Goal: Find specific page/section: Find specific page/section

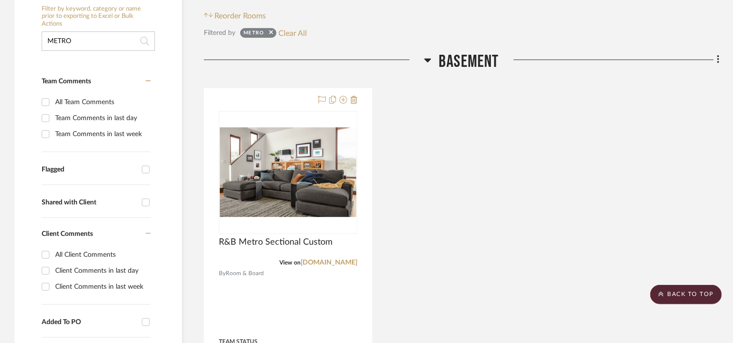
click at [101, 42] on input "METRO" at bounding box center [98, 40] width 113 height 19
drag, startPoint x: 101, startPoint y: 42, endPoint x: 35, endPoint y: 38, distance: 66.4
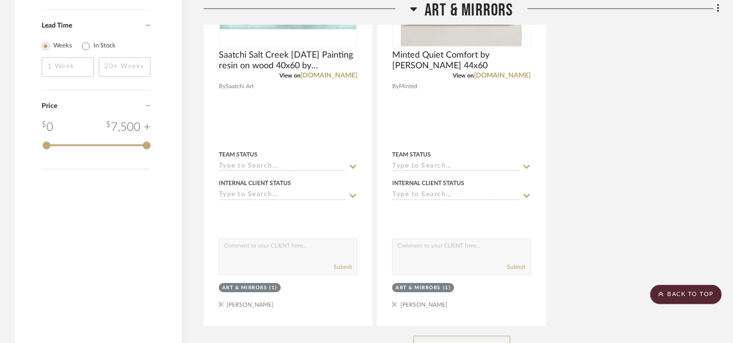
scroll to position [1452, 0]
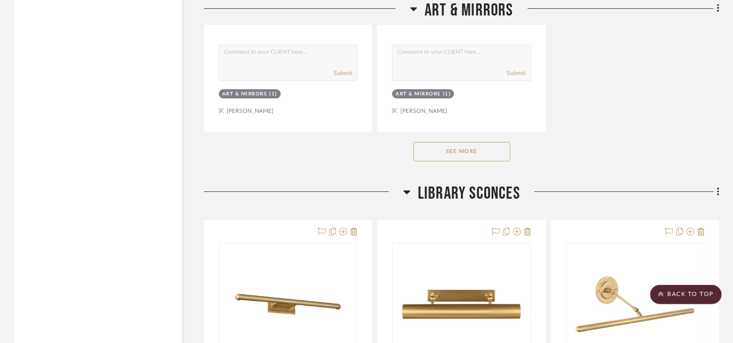
click at [463, 155] on button "See More" at bounding box center [461, 151] width 97 height 19
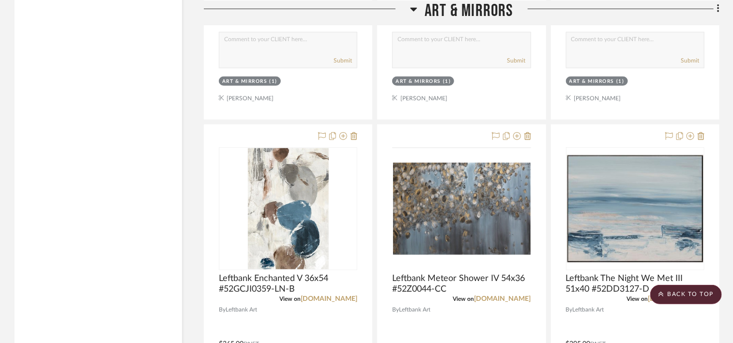
scroll to position [2371, 0]
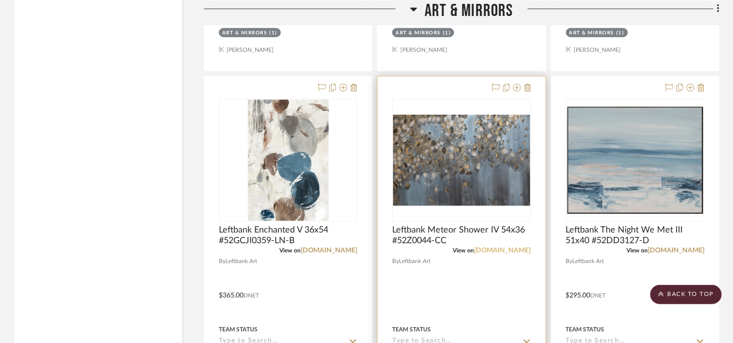
click at [514, 249] on link "[DOMAIN_NAME]" at bounding box center [502, 250] width 57 height 7
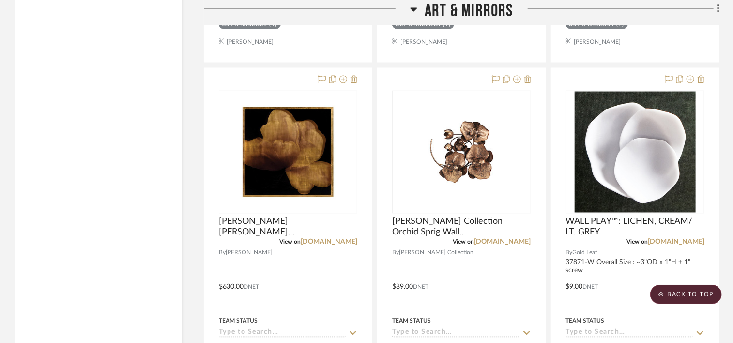
scroll to position [6291, 0]
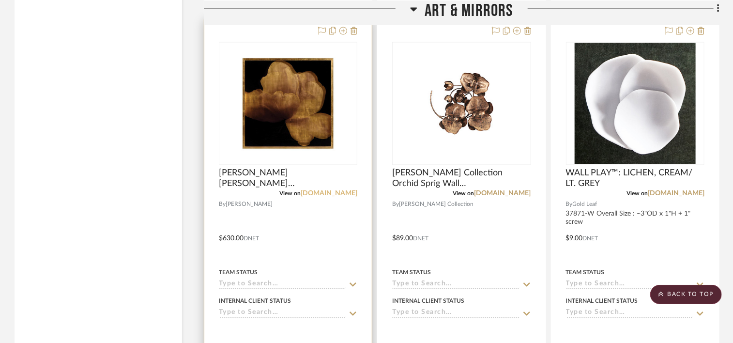
click at [335, 195] on link "[DOMAIN_NAME]" at bounding box center [329, 193] width 57 height 7
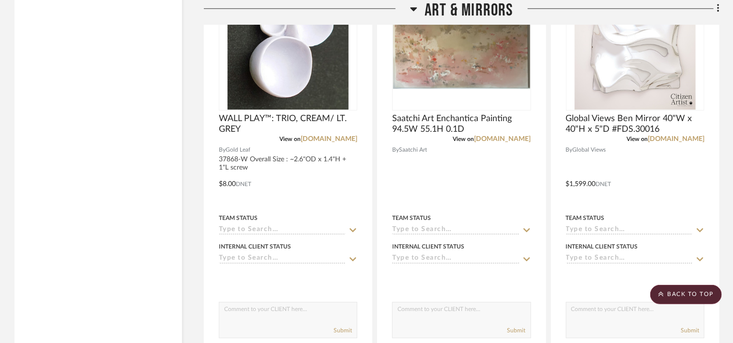
scroll to position [6726, 0]
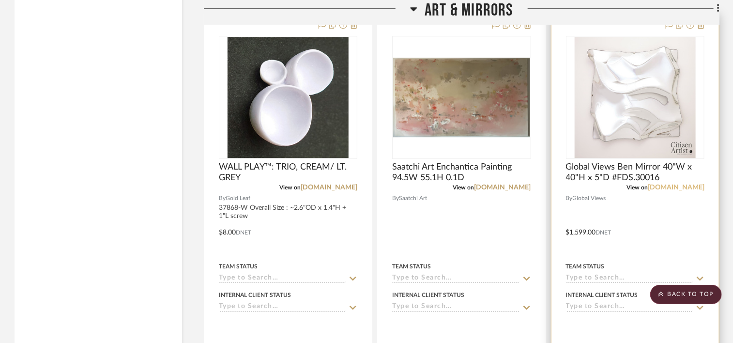
click at [686, 187] on link "[DOMAIN_NAME]" at bounding box center [675, 187] width 57 height 7
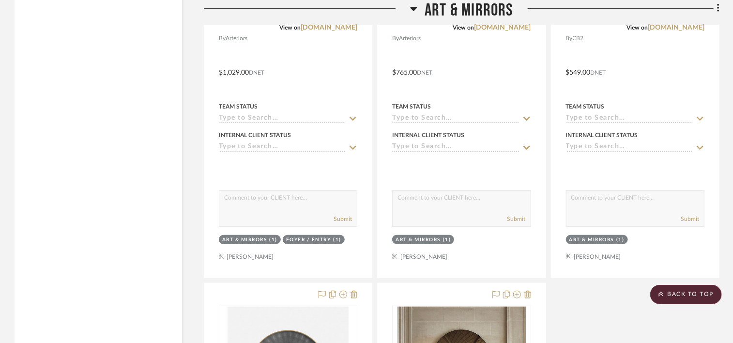
scroll to position [11420, 0]
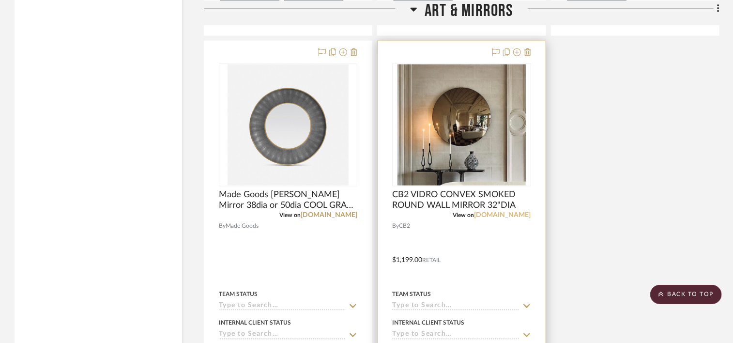
click at [511, 218] on link "[DOMAIN_NAME]" at bounding box center [502, 214] width 57 height 7
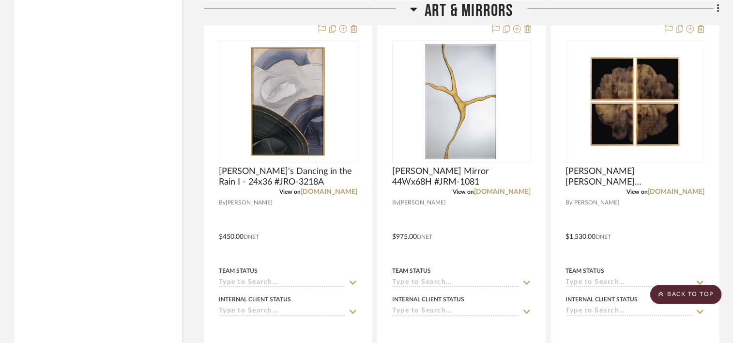
scroll to position [10162, 0]
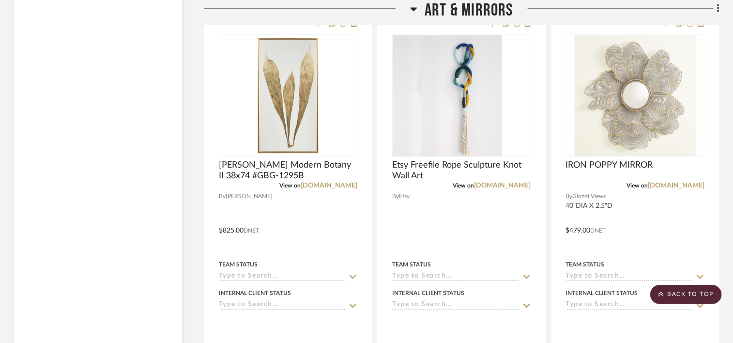
click at [451, 3] on span "Art & Mirrors" at bounding box center [468, 10] width 89 height 21
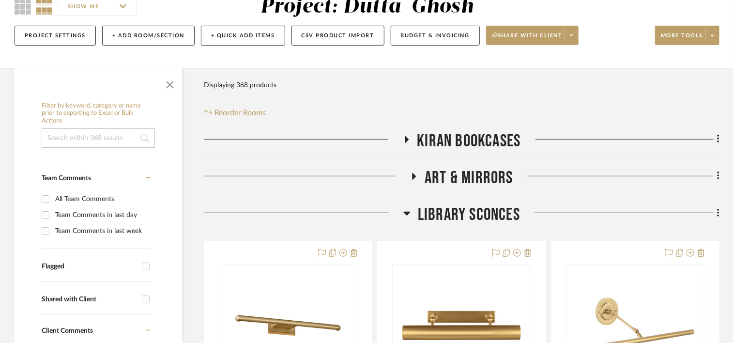
scroll to position [194, 0]
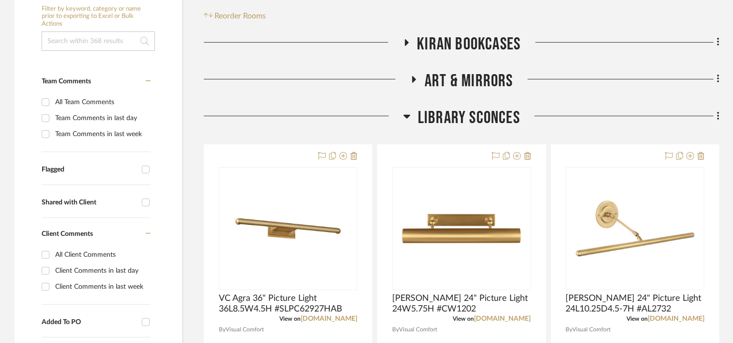
click at [464, 119] on span "Library Sconces" at bounding box center [469, 117] width 102 height 21
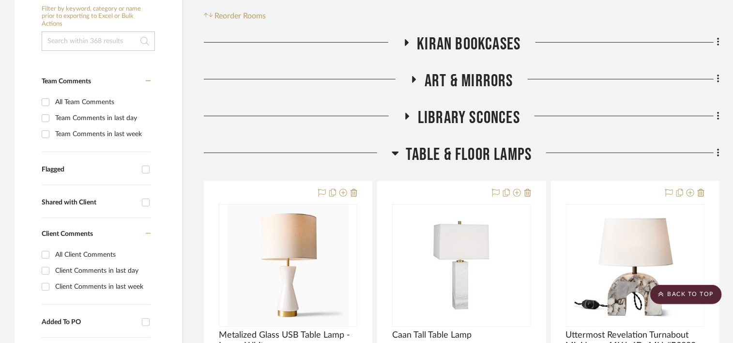
scroll to position [242, 0]
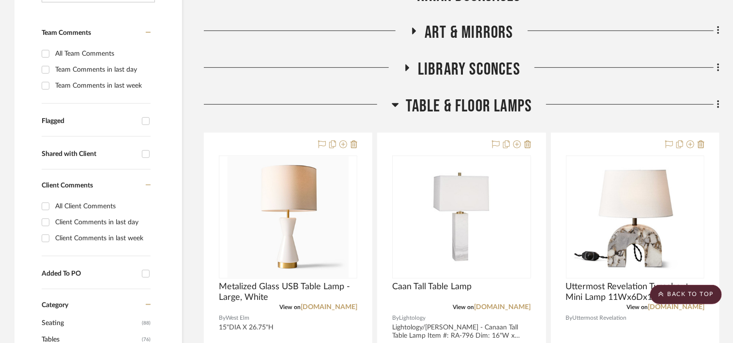
click at [472, 106] on span "Table & Floor Lamps" at bounding box center [469, 106] width 126 height 21
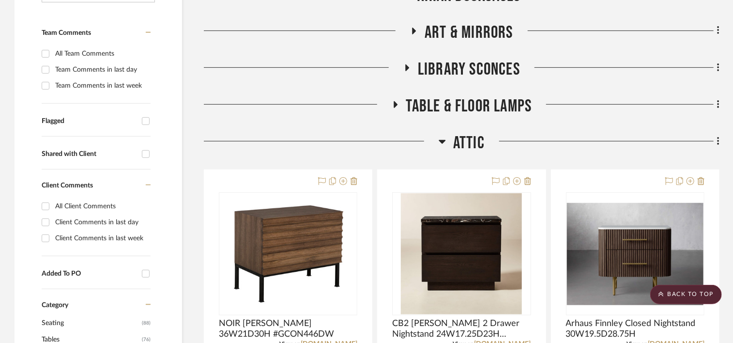
scroll to position [290, 0]
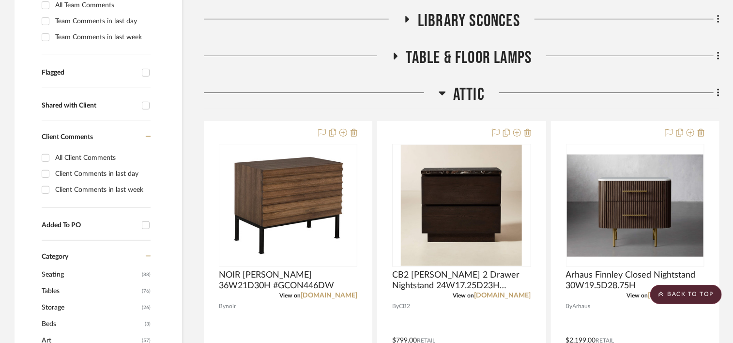
click at [472, 92] on span "Attic" at bounding box center [468, 94] width 31 height 21
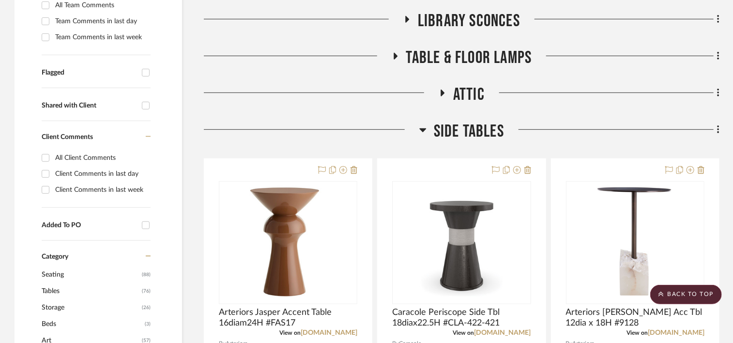
scroll to position [339, 0]
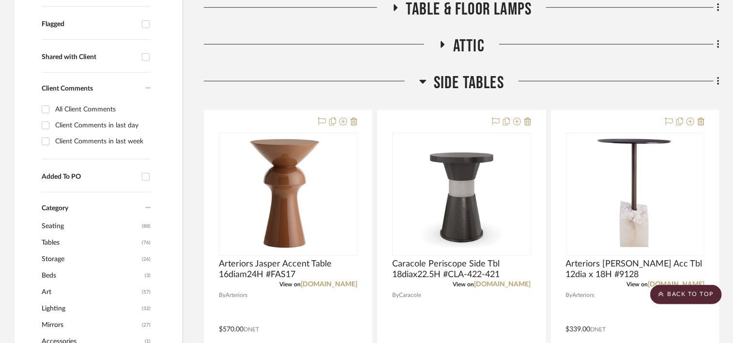
click at [482, 74] on span "Side Tables" at bounding box center [469, 83] width 70 height 21
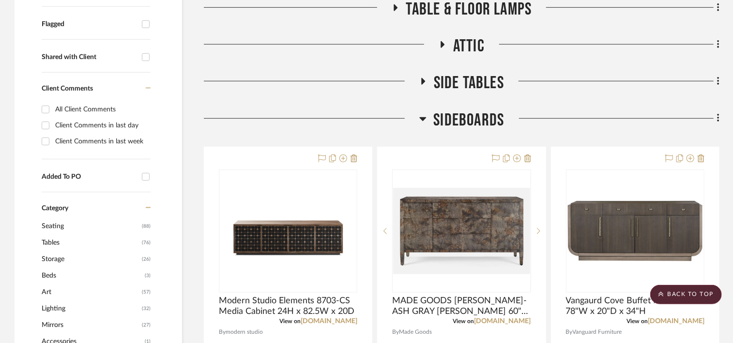
click at [474, 117] on span "Sideboards" at bounding box center [469, 120] width 71 height 21
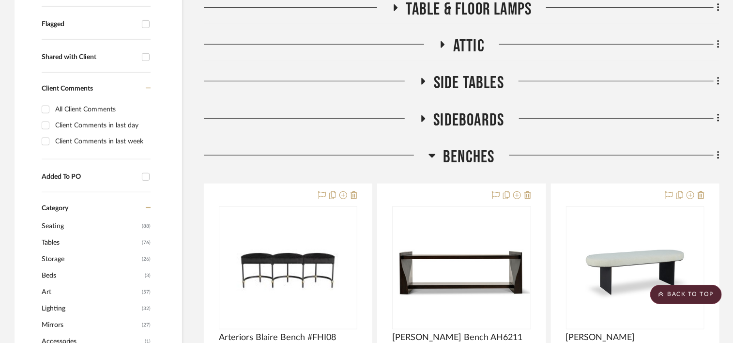
click at [469, 150] on span "Benches" at bounding box center [468, 157] width 51 height 21
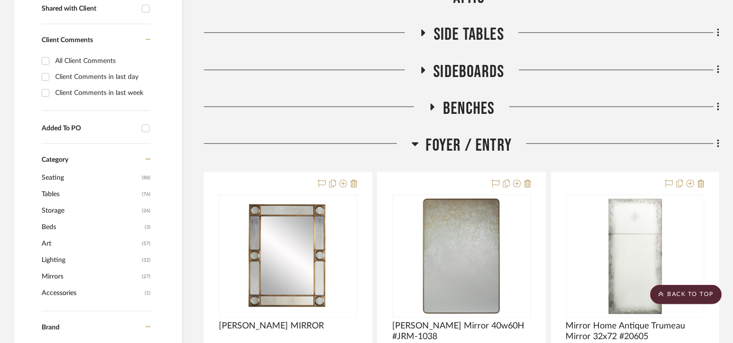
scroll to position [484, 0]
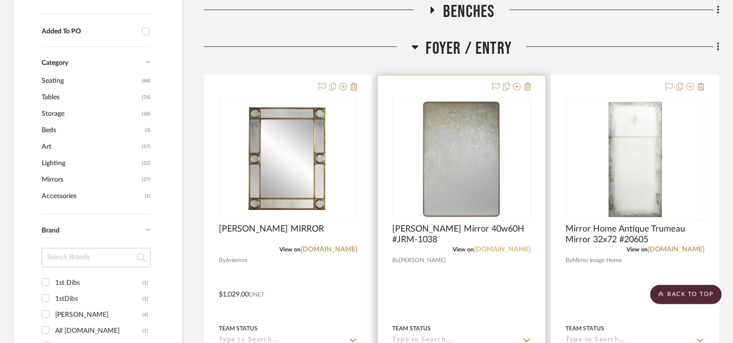
click at [504, 248] on link "[DOMAIN_NAME]" at bounding box center [502, 249] width 57 height 7
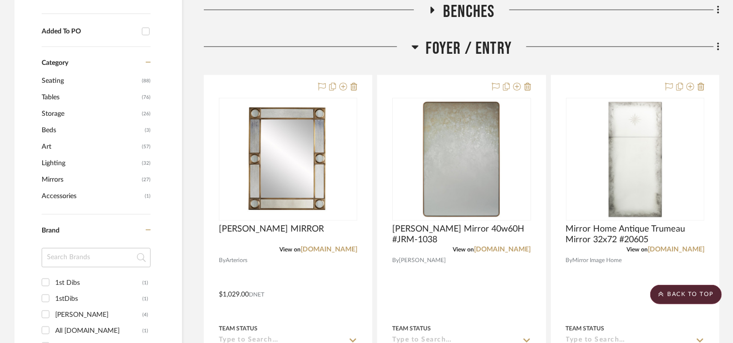
click at [449, 50] on span "Foyer / Entry" at bounding box center [469, 48] width 86 height 21
